Goal: Information Seeking & Learning: Ask a question

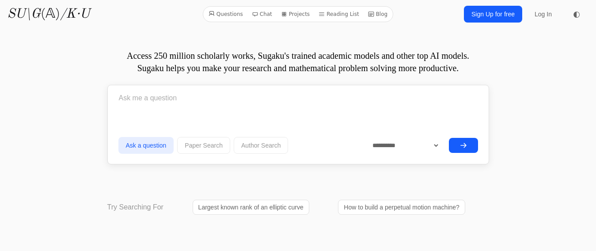
click at [209, 106] on input "text" at bounding box center [297, 98] width 359 height 22
paste input "Câu 1: Quy tắc xác định số oxi hoá nào sau đây là không đúng? A. Trong hợp chất…"
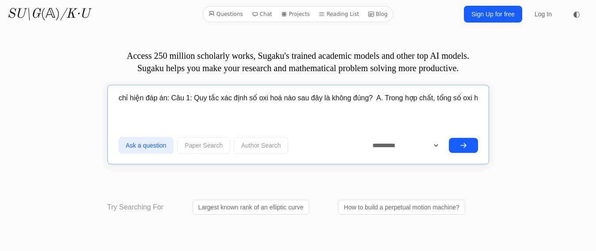
scroll to position [0, 757]
type input "chỉ hiện đáp án: Câu 1: Quy tắc xác định số oxi hoá nào sau đây là không đúng? …"
click at [461, 146] on icon "submit" at bounding box center [463, 145] width 7 height 7
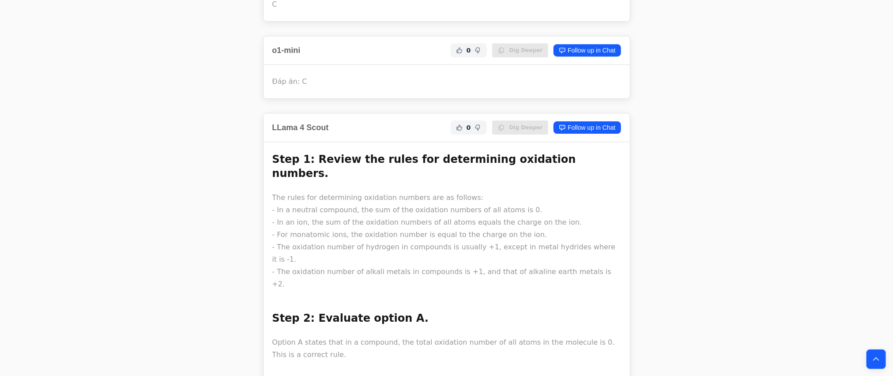
scroll to position [1479, 0]
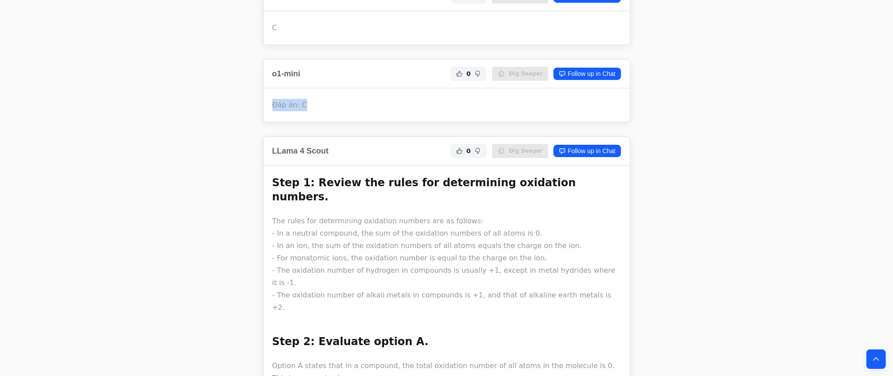
drag, startPoint x: 302, startPoint y: 113, endPoint x: 340, endPoint y: 128, distance: 41.2
click at [260, 111] on div "Question chỉ hiện đáp án: Câu 1: Quy tắc xác định số oxi hoá nào sau đây là khô…" at bounding box center [447, 311] width 396 height 3508
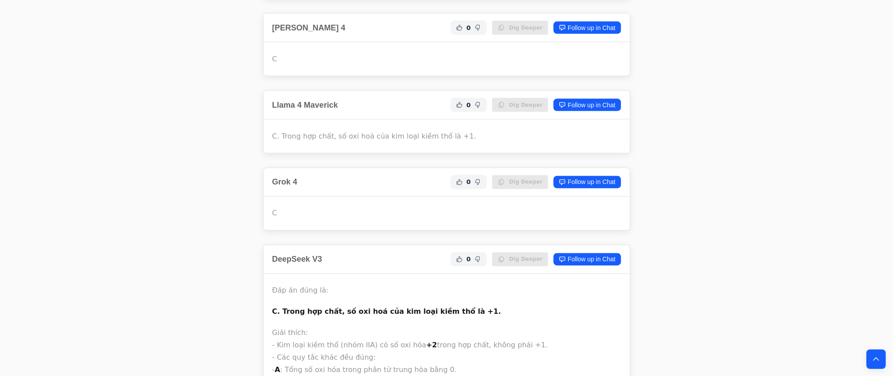
scroll to position [2538, 0]
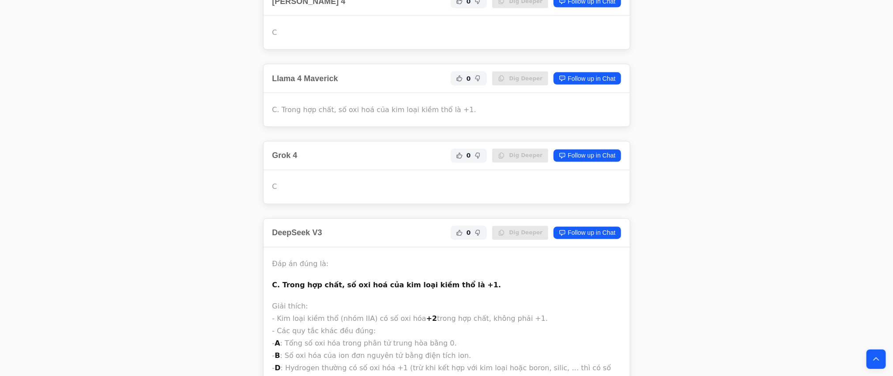
drag, startPoint x: 286, startPoint y: 159, endPoint x: 258, endPoint y: 165, distance: 28.3
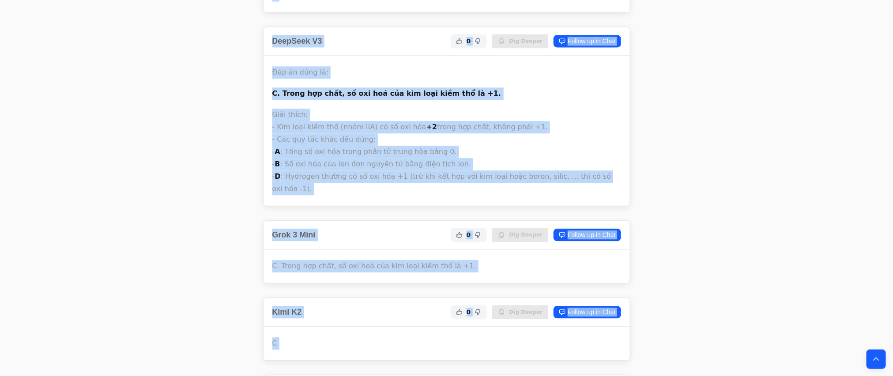
scroll to position [2737, 0]
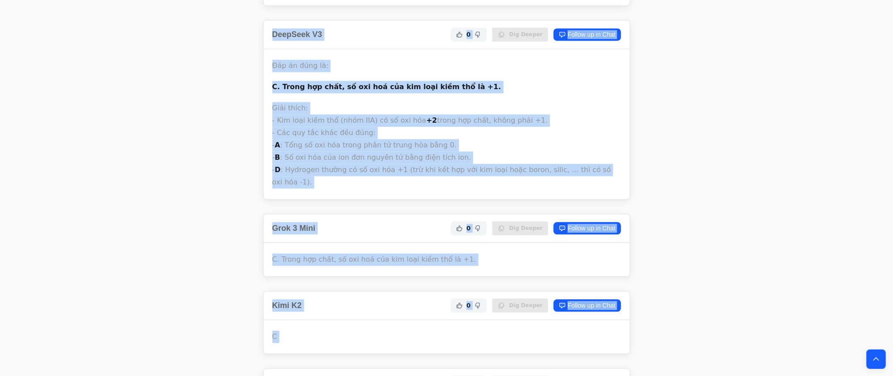
drag, startPoint x: 312, startPoint y: 212, endPoint x: 283, endPoint y: 122, distance: 94.7
click at [312, 243] on div "C. Trong hợp chất, số oxi hoá của kim loại kiềm thổ là +1." at bounding box center [447, 260] width 366 height 34
click at [282, 81] on p "C. Trong hợp chất, số oxi hoá của kim loại kiềm thổ là +1." at bounding box center [446, 87] width 349 height 12
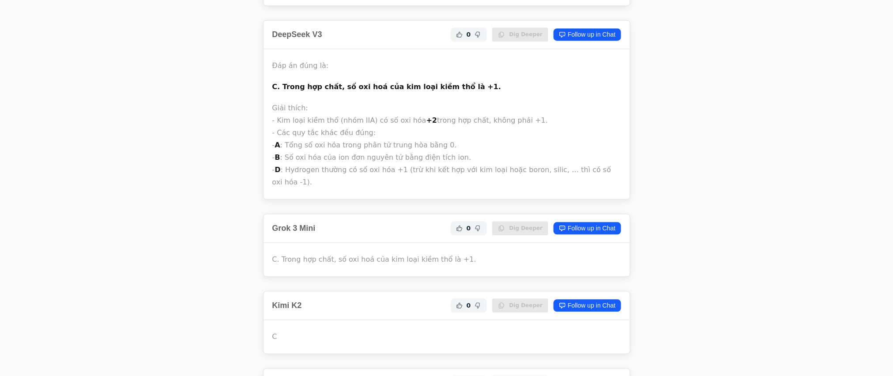
click at [289, 243] on div "C. Trong hợp chất, số oxi hoá của kim loại kiềm thổ là +1." at bounding box center [447, 260] width 366 height 34
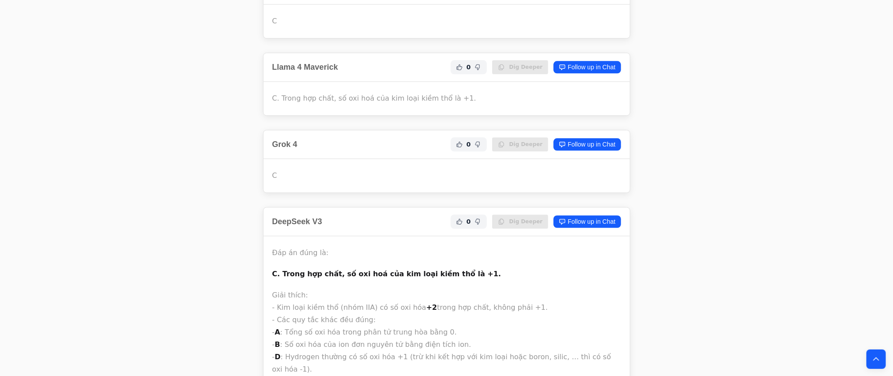
scroll to position [3068, 0]
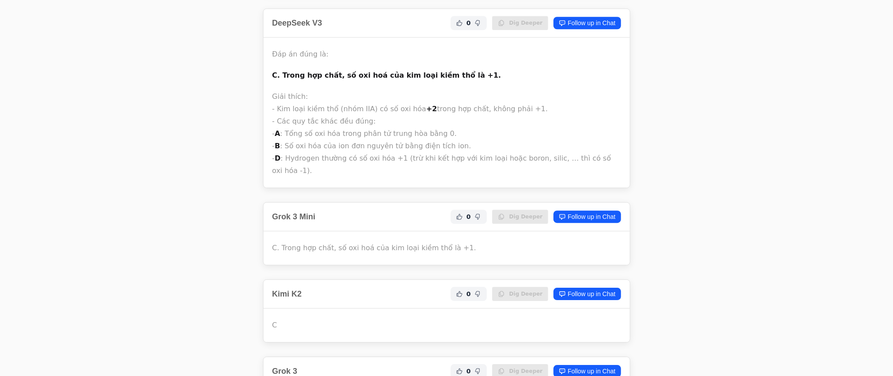
drag, startPoint x: 325, startPoint y: 306, endPoint x: 273, endPoint y: 298, distance: 51.8
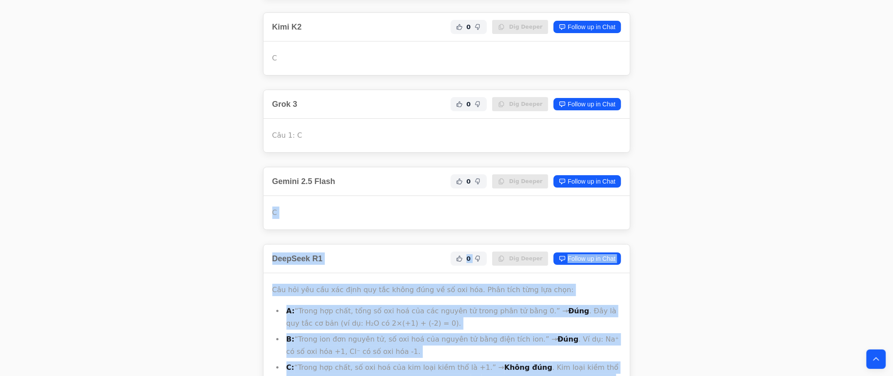
scroll to position [3399, 0]
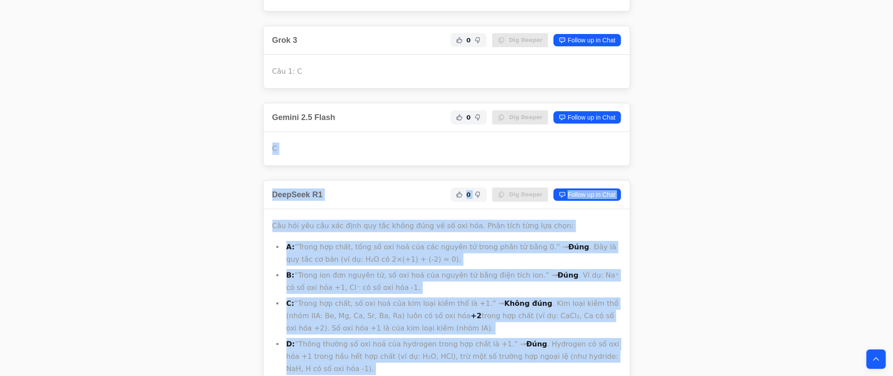
click at [280, 241] on ul "A: “Trong hợp chất, tổng số oxi hoá của các nguyên tử trong phân tử bằng 0.” → …" at bounding box center [446, 308] width 349 height 134
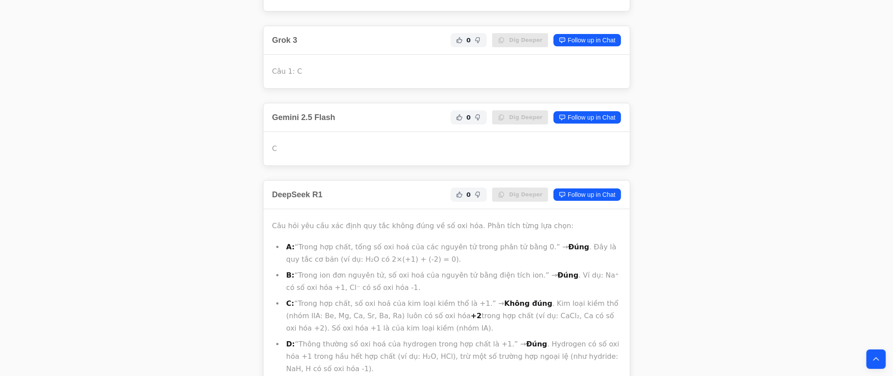
drag, startPoint x: 303, startPoint y: 294, endPoint x: 244, endPoint y: 284, distance: 60.5
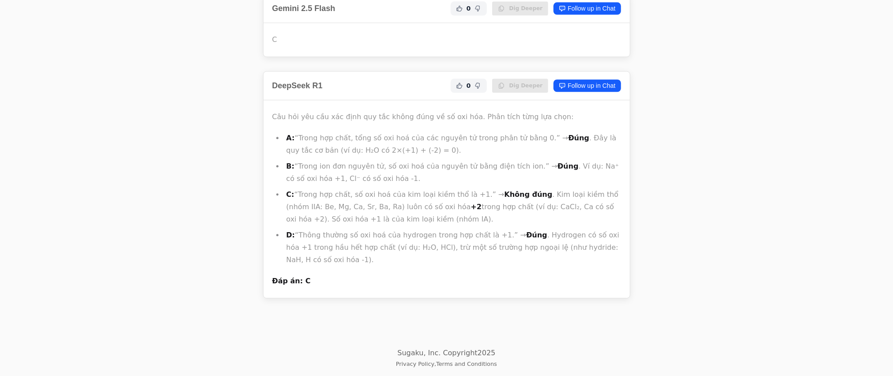
scroll to position [2880, 0]
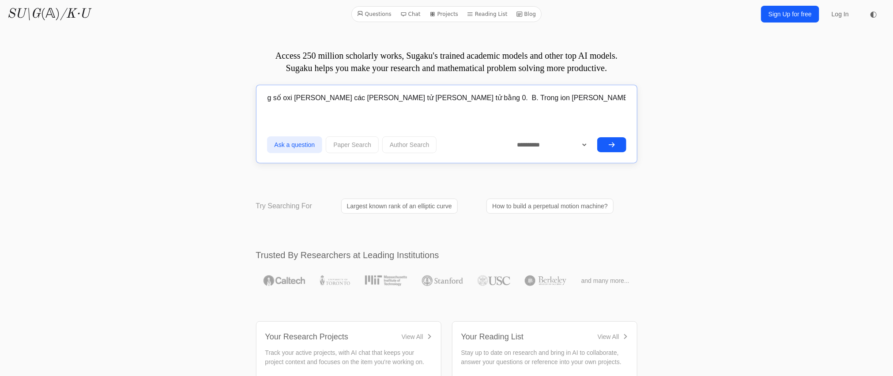
scroll to position [0, 758]
drag, startPoint x: 320, startPoint y: 98, endPoint x: 571, endPoint y: 102, distance: 251.7
paste input "Số electron lớp ngoài cùng có trong nguyên tử silicon (Z = 14) là A. 5 B. 2 C. …"
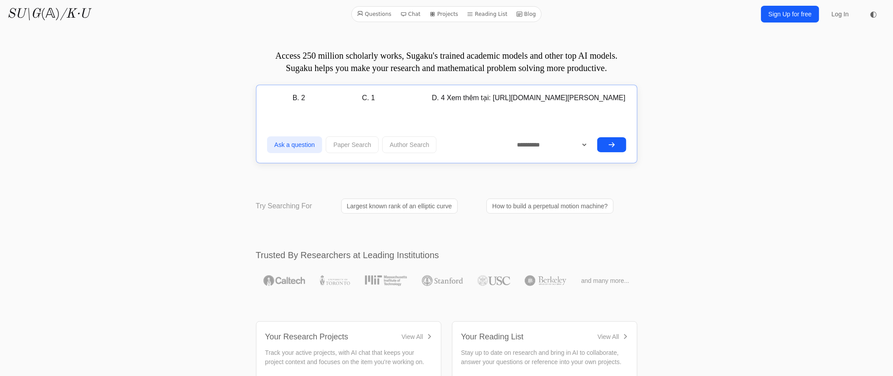
click at [619, 147] on button "submit" at bounding box center [611, 144] width 29 height 15
drag, startPoint x: 322, startPoint y: 98, endPoint x: 610, endPoint y: 94, distance: 287.9
paste input "5: Nguyên tố hóa học là những nguyên tử có cùng A. số khối. B. số nơtron. C. đi…"
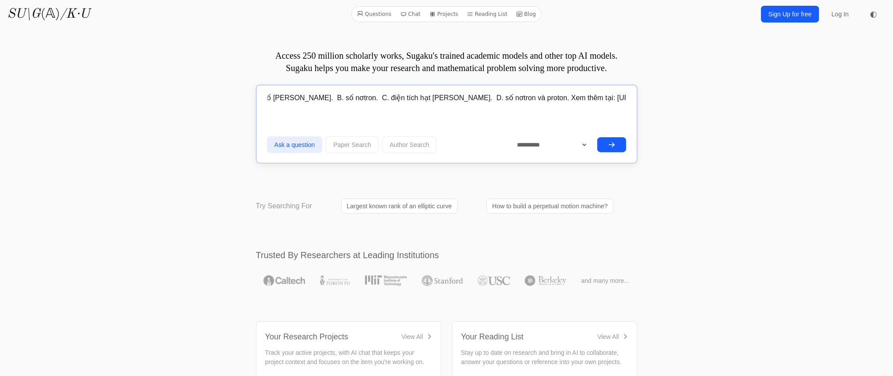
click at [612, 144] on icon "submit" at bounding box center [611, 144] width 7 height 7
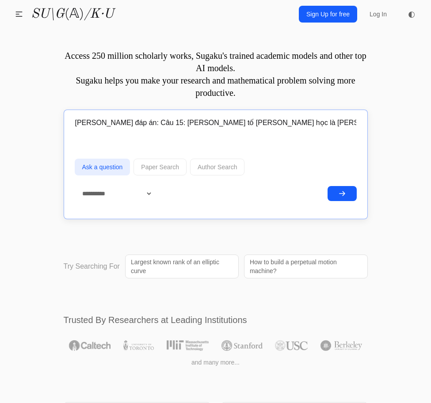
scroll to position [0, 481]
drag, startPoint x: 128, startPoint y: 121, endPoint x: 446, endPoint y: 149, distance: 320.0
paste input "họn một đáp án đúng A error... B error... C error... D error..."
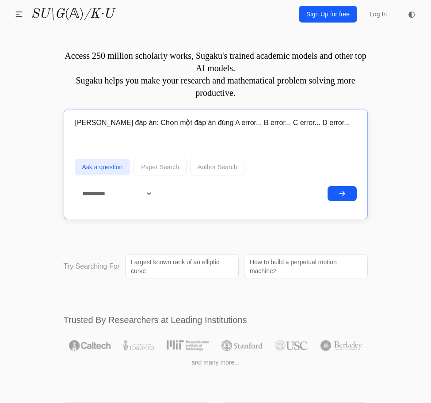
drag, startPoint x: 329, startPoint y: 118, endPoint x: 30, endPoint y: 122, distance: 299.4
click at [191, 122] on input "chỉ hiện đáp án: Chọn một đáp án đúng A error... B error... C error... D error.…" at bounding box center [216, 123] width 282 height 22
drag, startPoint x: 126, startPoint y: 123, endPoint x: 440, endPoint y: 128, distance: 314.0
paste input "Câu 1 error... Chọn một đáp án đúng A error... B error... C error... D error..."
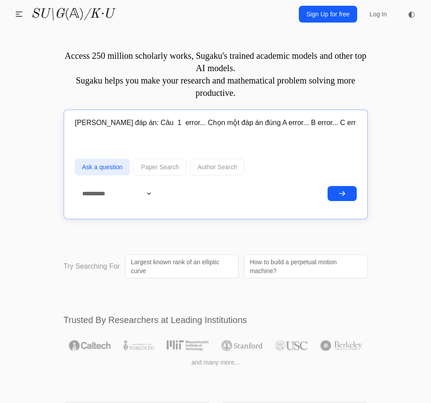
scroll to position [0, 7]
type input "chỉ hiện đáp án: Câu 1 error... Chọn một đáp án đúng A error... B error... C er…"
click at [344, 195] on icon "submit" at bounding box center [341, 193] width 7 height 7
drag, startPoint x: 344, startPoint y: 195, endPoint x: -163, endPoint y: 142, distance: 509.3
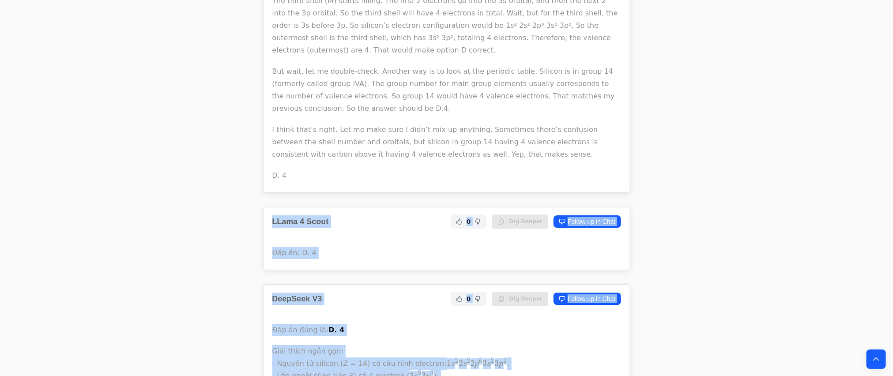
scroll to position [1515, 0]
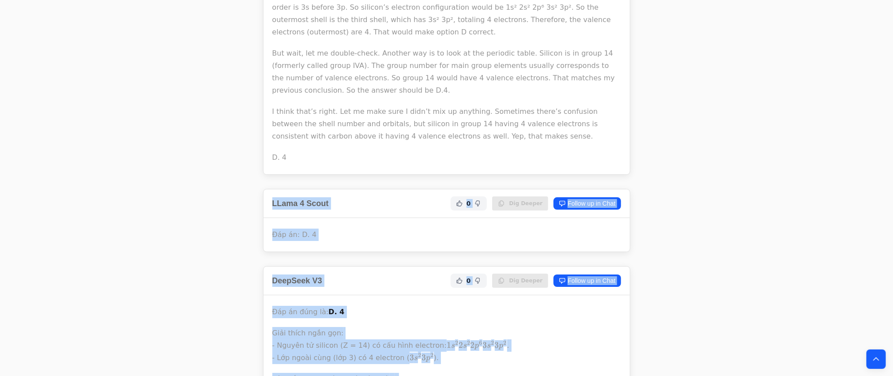
click at [305, 241] on p "Đáp án: D. 4" at bounding box center [446, 235] width 349 height 12
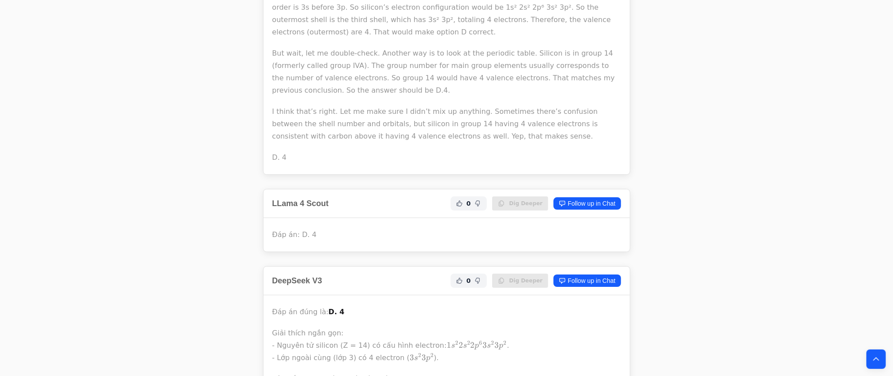
click at [333, 241] on p "Đáp án: D. 4" at bounding box center [446, 235] width 349 height 12
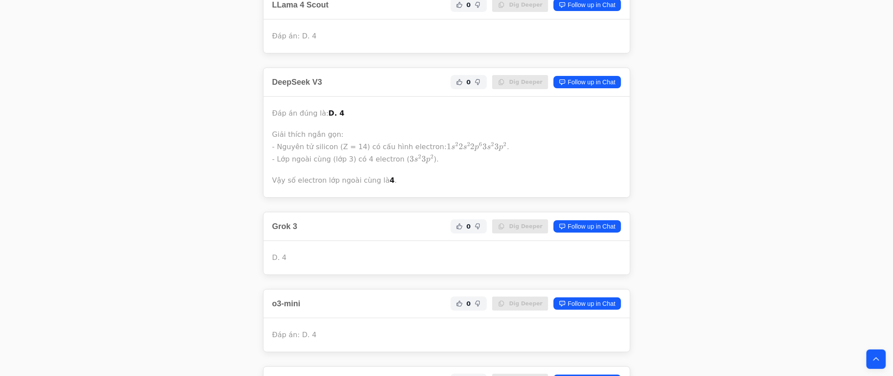
click at [289, 264] on p "D. 4" at bounding box center [446, 258] width 349 height 12
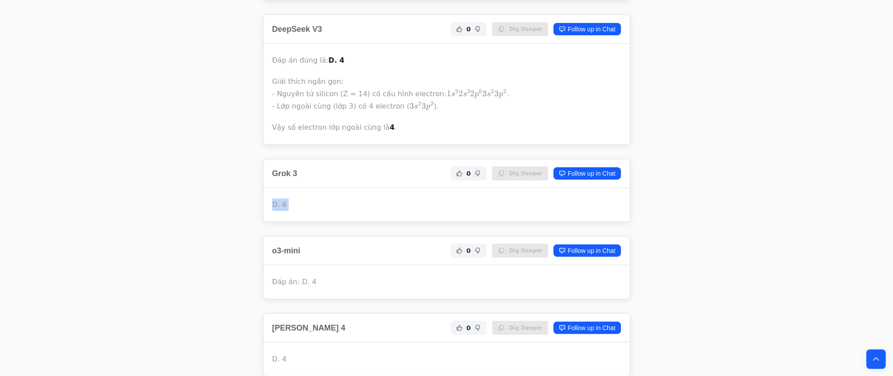
scroll to position [1847, 0]
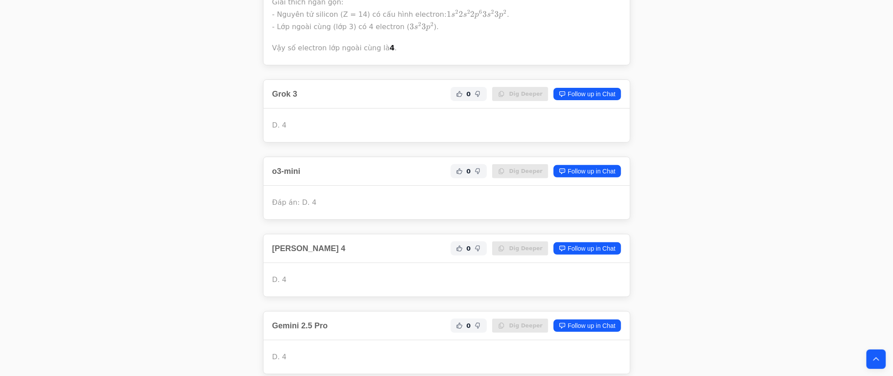
click at [338, 205] on p "Đáp án: D. 4" at bounding box center [446, 202] width 349 height 12
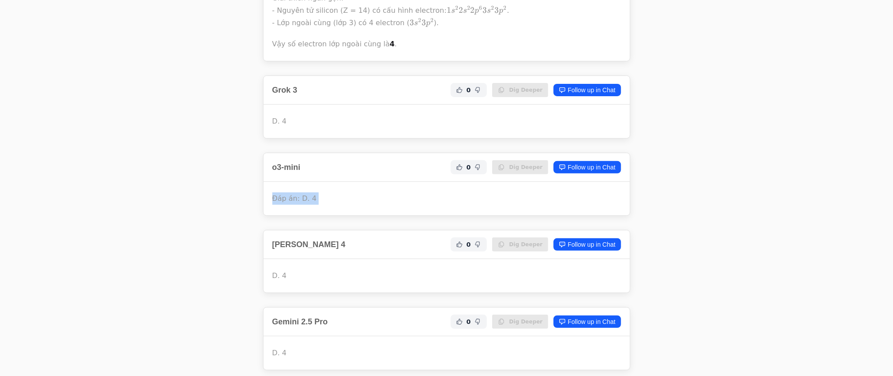
scroll to position [1979, 0]
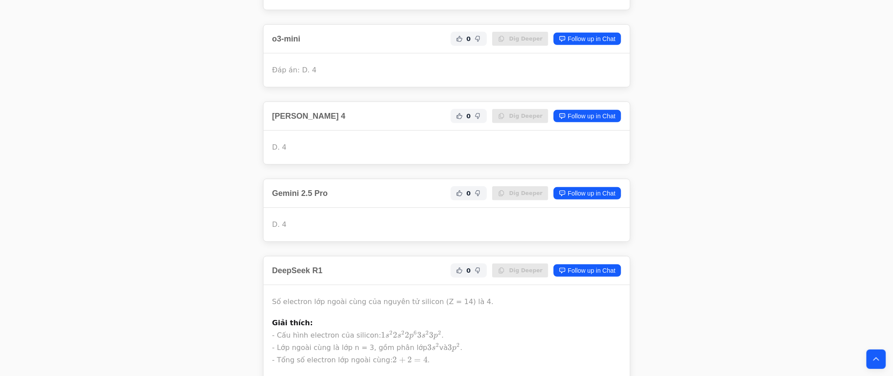
click at [326, 223] on div "D. 4" at bounding box center [447, 225] width 366 height 34
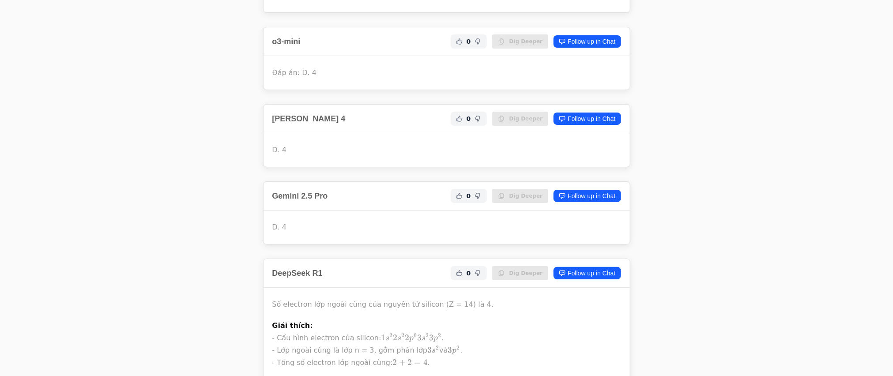
scroll to position [1515, 0]
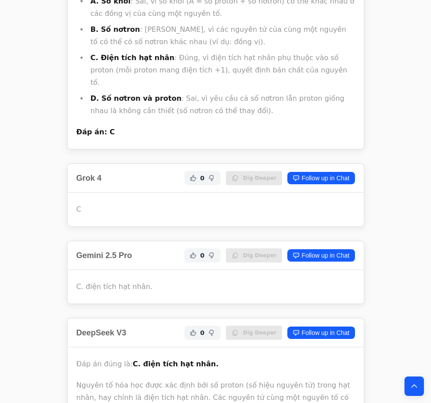
scroll to position [1854, 0]
